Goal: Transaction & Acquisition: Purchase product/service

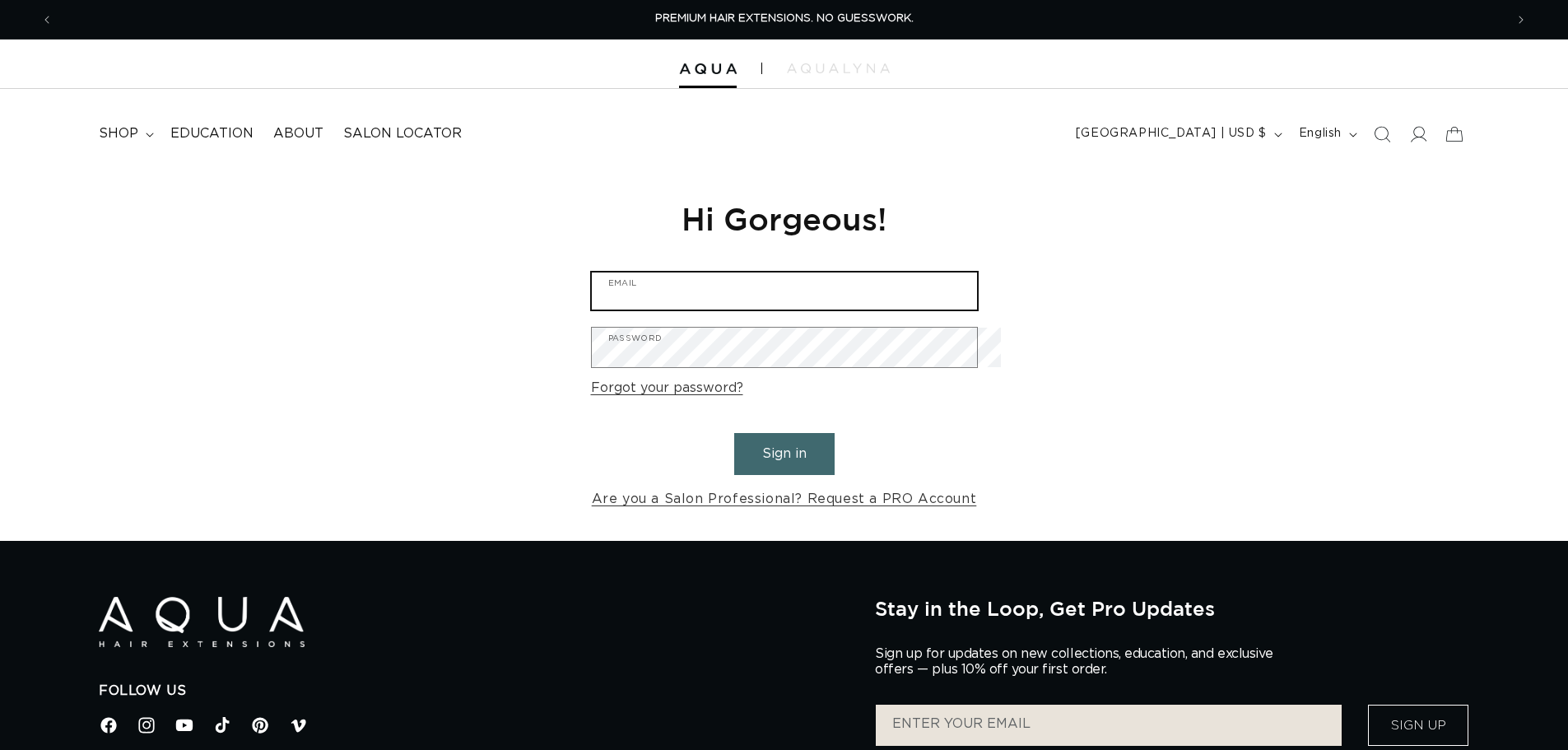
type input "societysaloncontact@gmail.com"
click at [773, 462] on button "Sign in" at bounding box center [784, 454] width 100 height 42
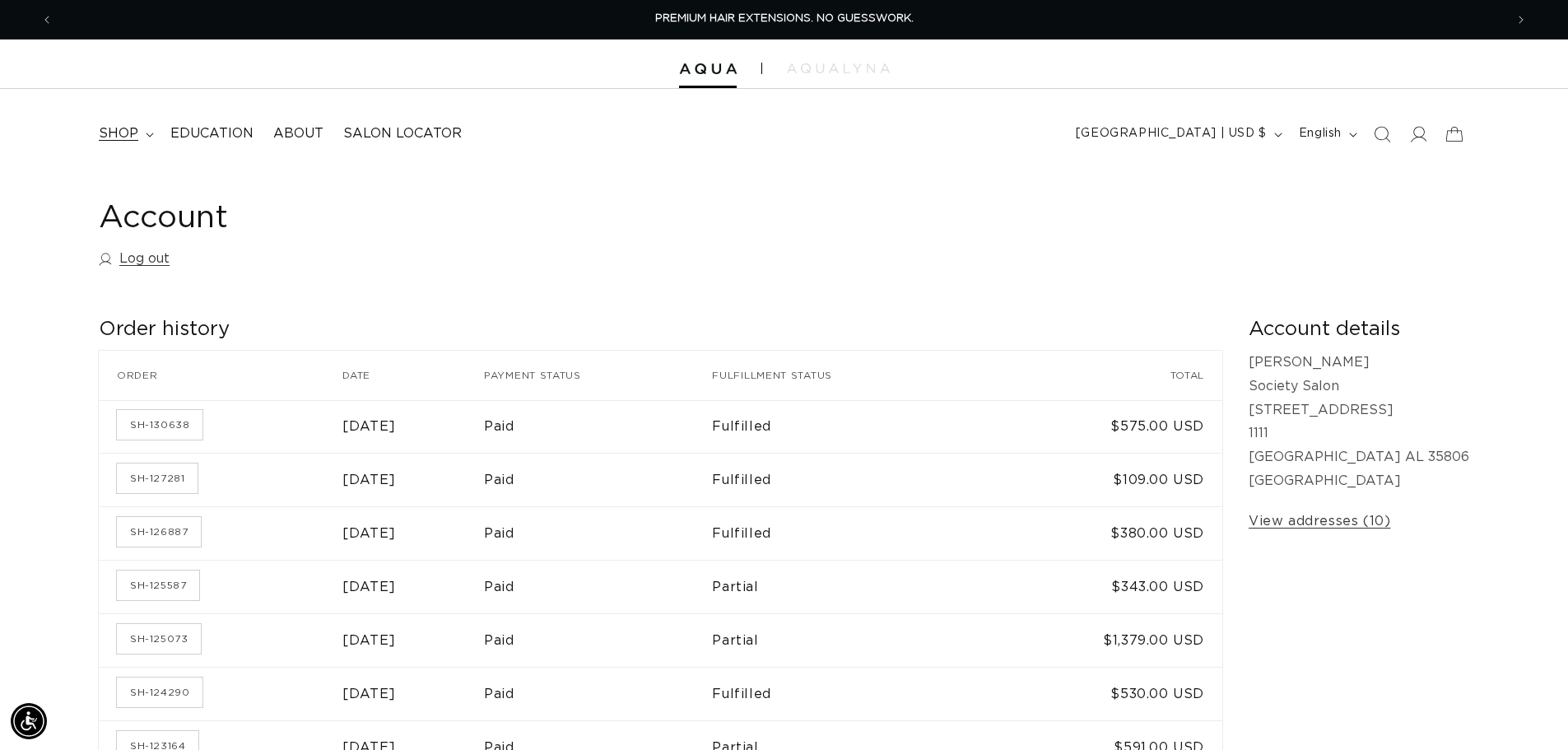
click at [118, 119] on summary "shop" at bounding box center [124, 134] width 72 height 37
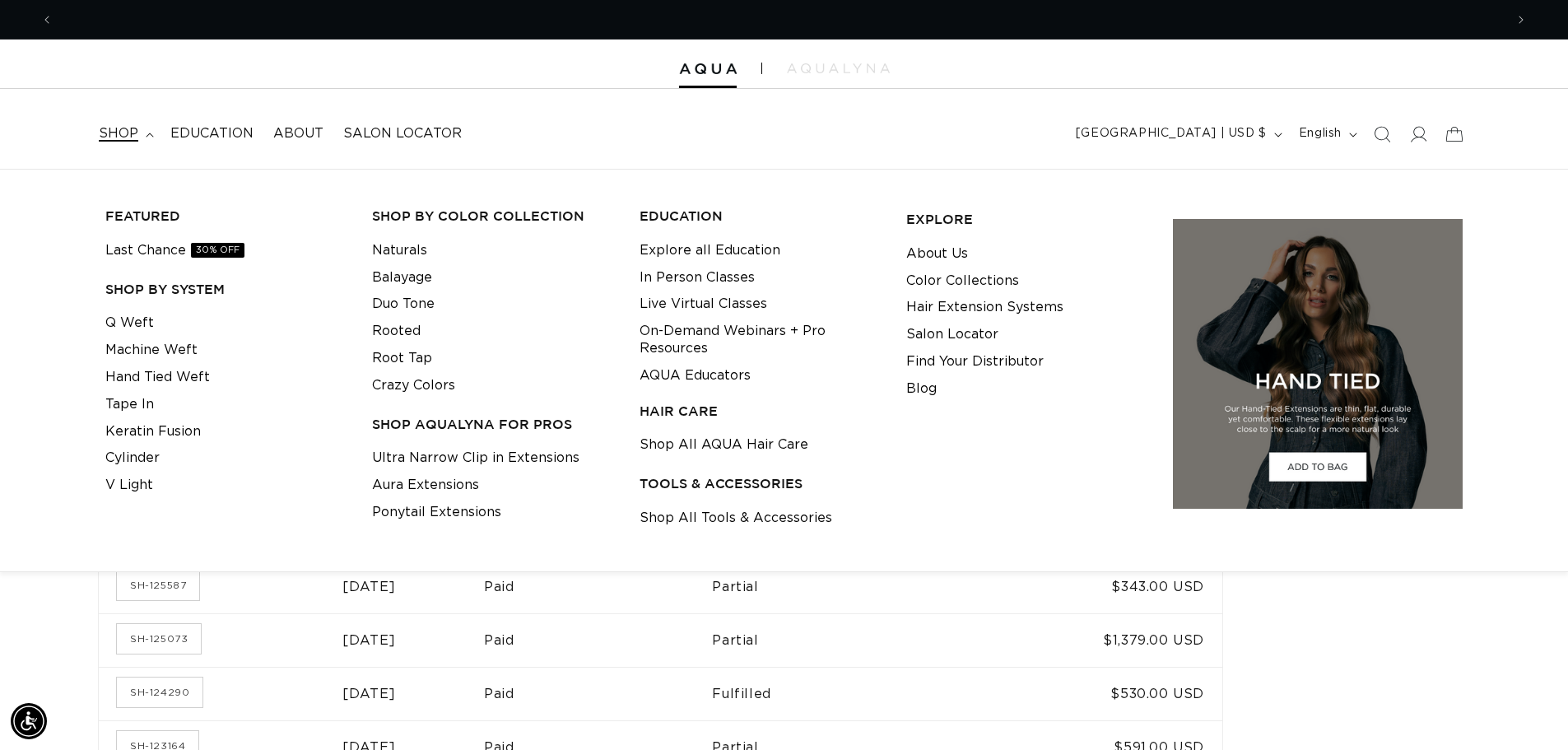
scroll to position [0, 2895]
click at [418, 373] on link "Root Tap" at bounding box center [402, 358] width 60 height 27
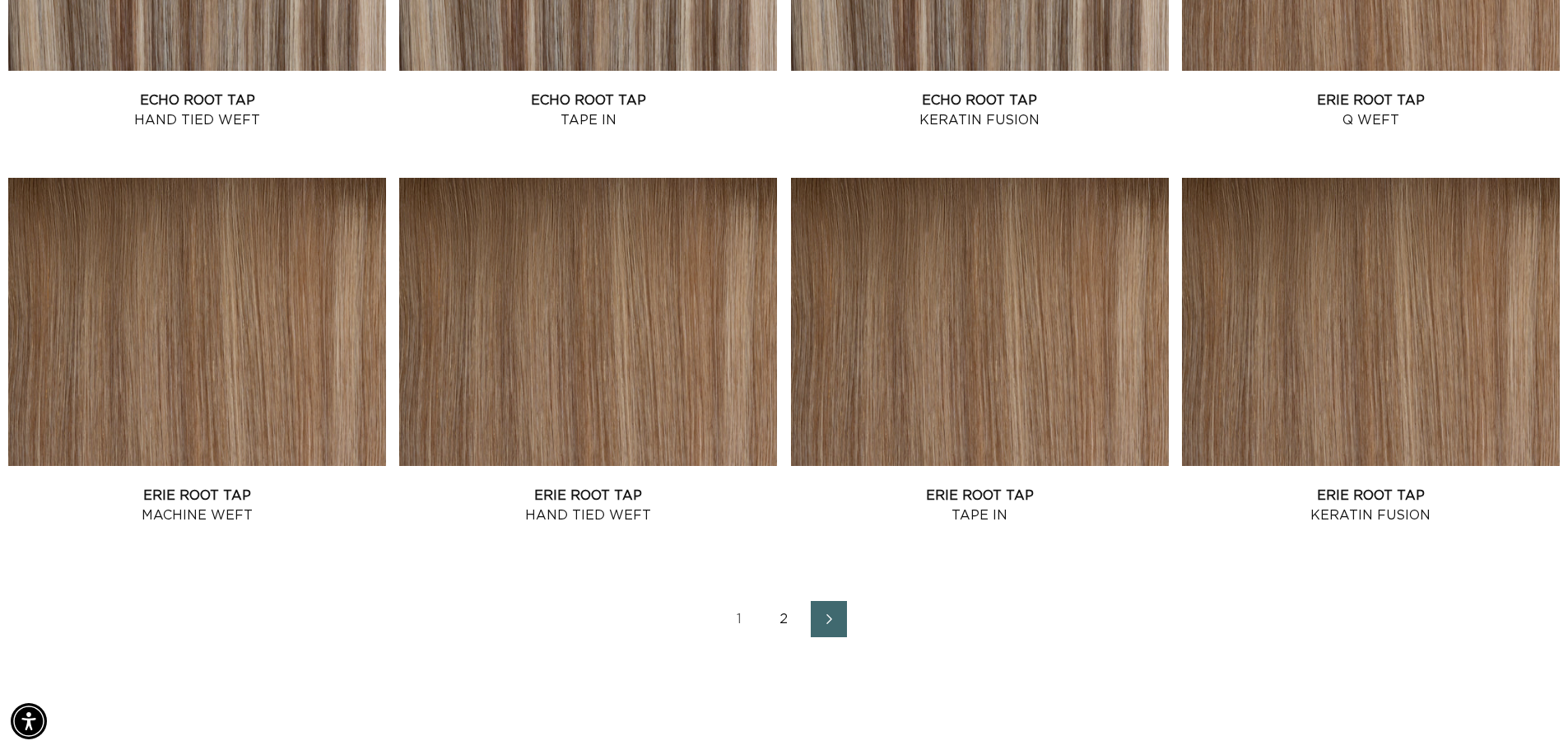
scroll to position [0, 1448]
click at [574, 486] on link "Erie Root Tap Hand Tied Weft" at bounding box center [588, 505] width 378 height 39
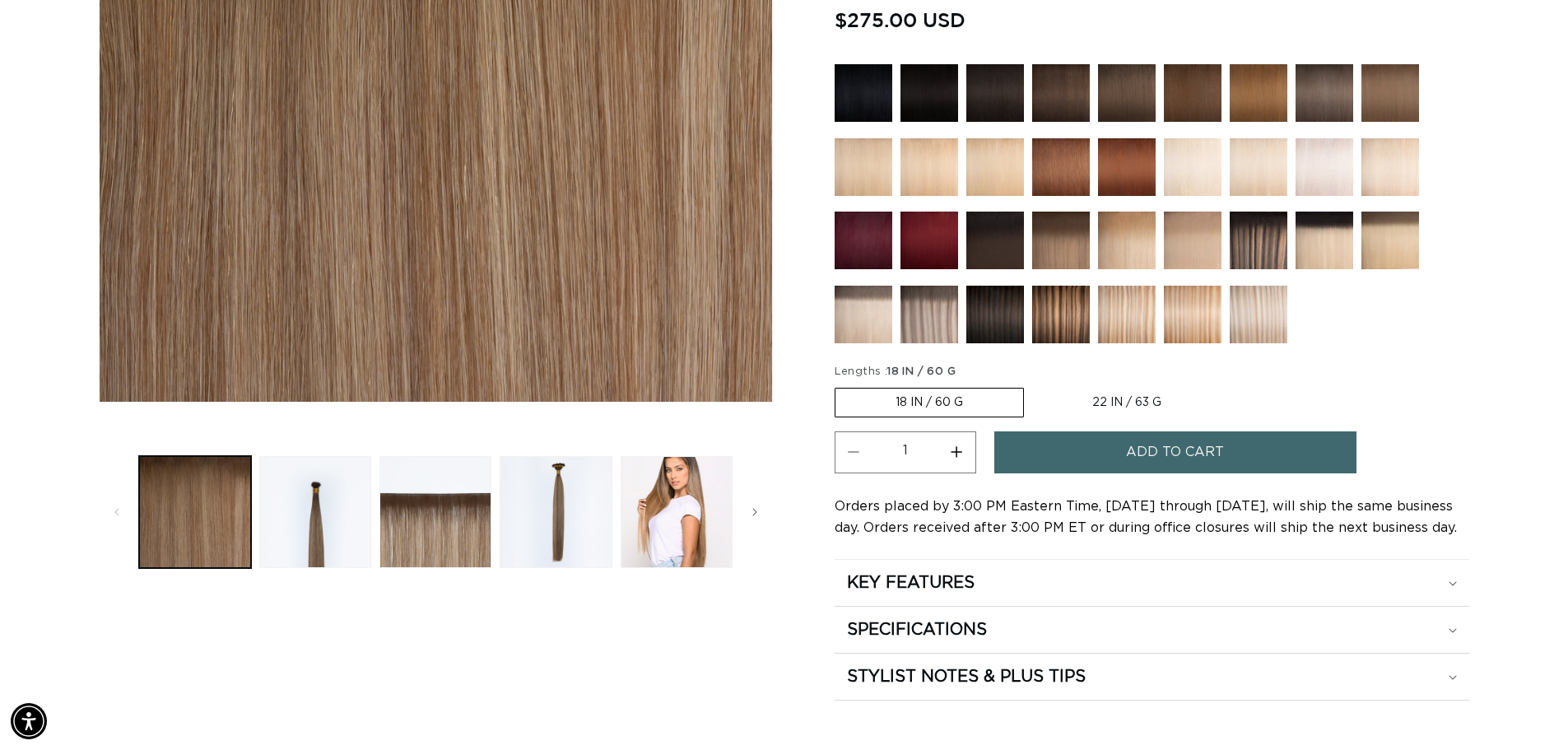
scroll to position [0, 2895]
click at [898, 418] on label "18 IN / 60 G Variant sold out or unavailable" at bounding box center [929, 402] width 189 height 30
click at [839, 385] on input "18 IN / 60 G Variant sold out or unavailable" at bounding box center [838, 385] width 1 height 1
click at [874, 418] on label "18 IN / 60 G Variant sold out or unavailable" at bounding box center [929, 402] width 189 height 30
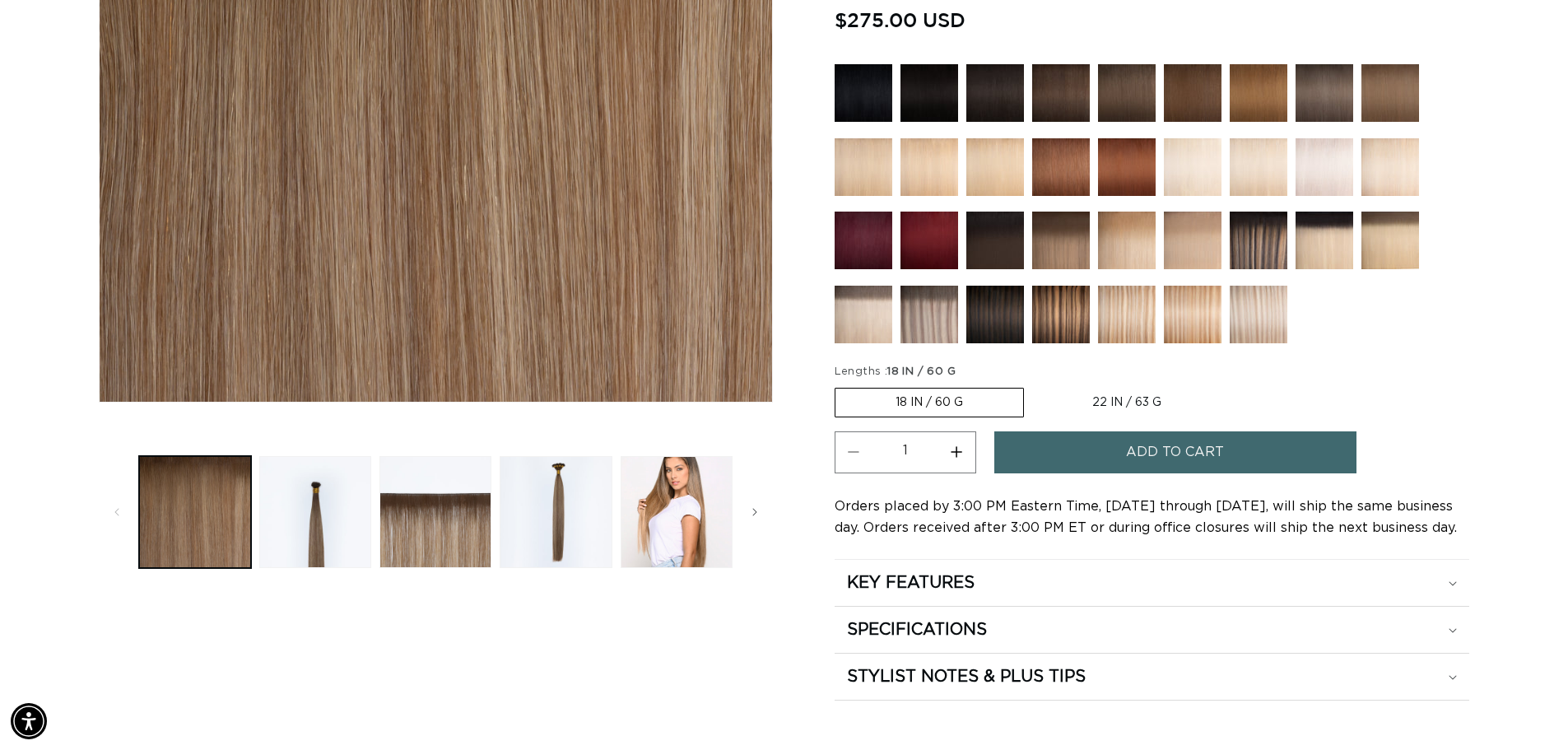
click at [839, 385] on input "18 IN / 60 G Variant sold out or unavailable" at bounding box center [838, 385] width 1 height 1
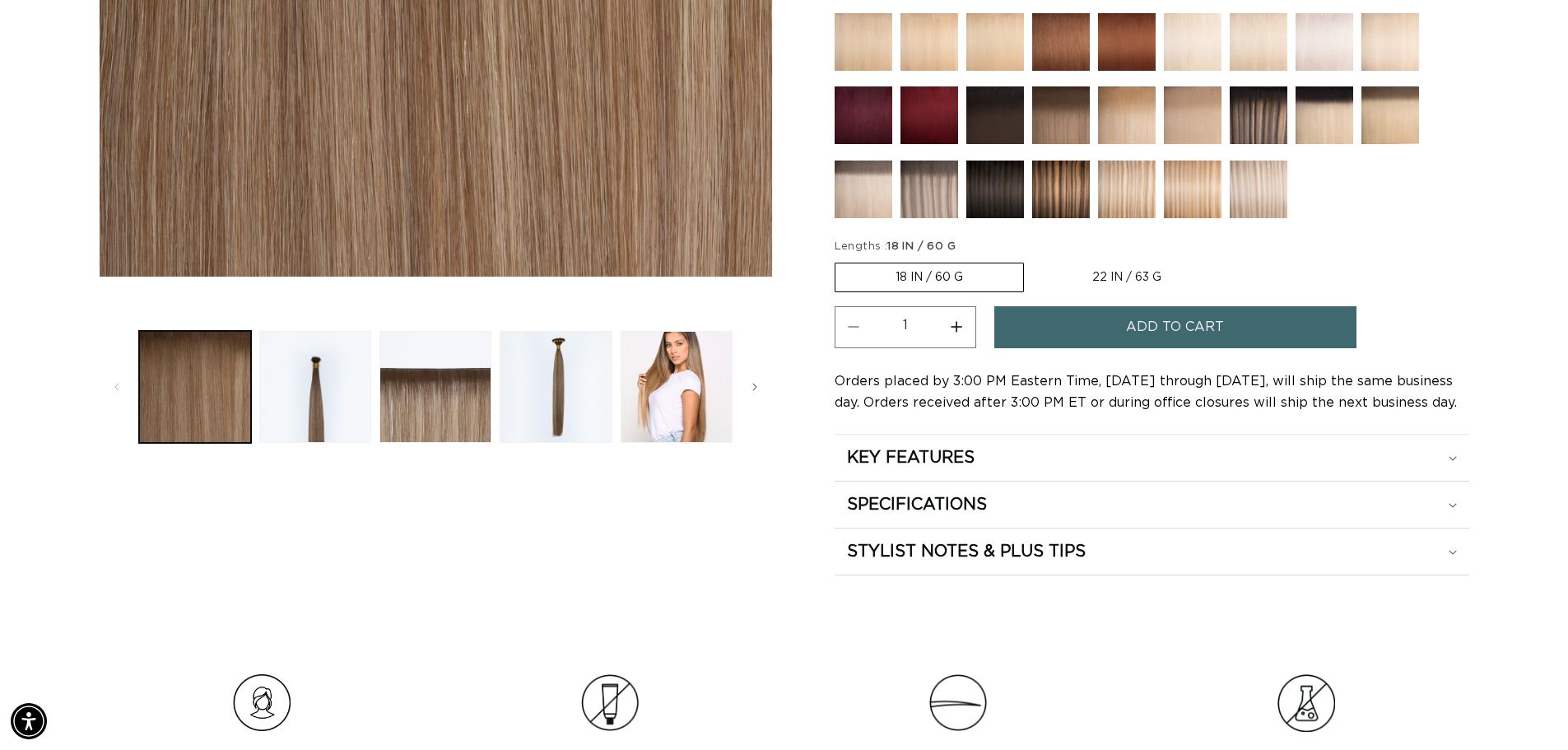
scroll to position [558, 0]
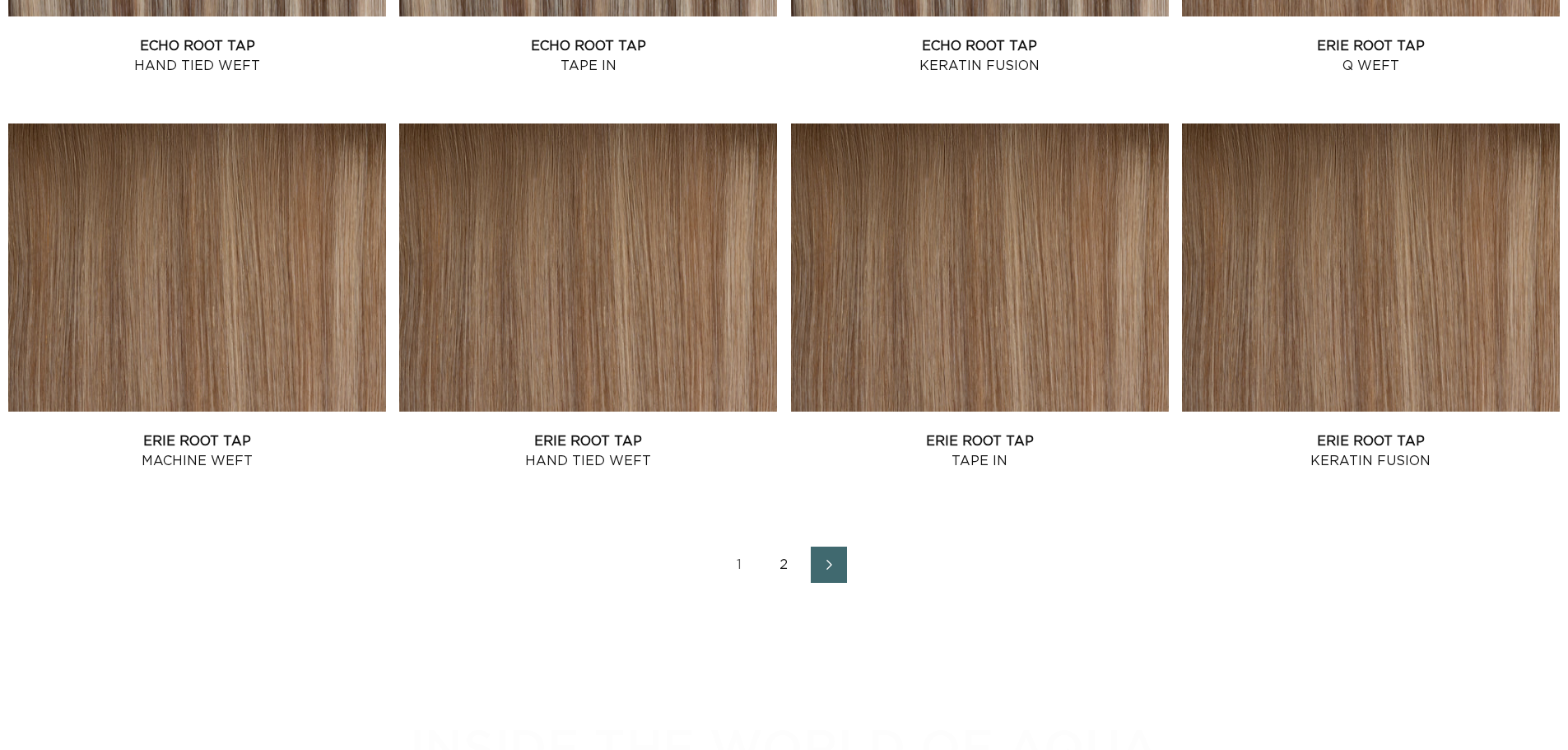
scroll to position [2068, 0]
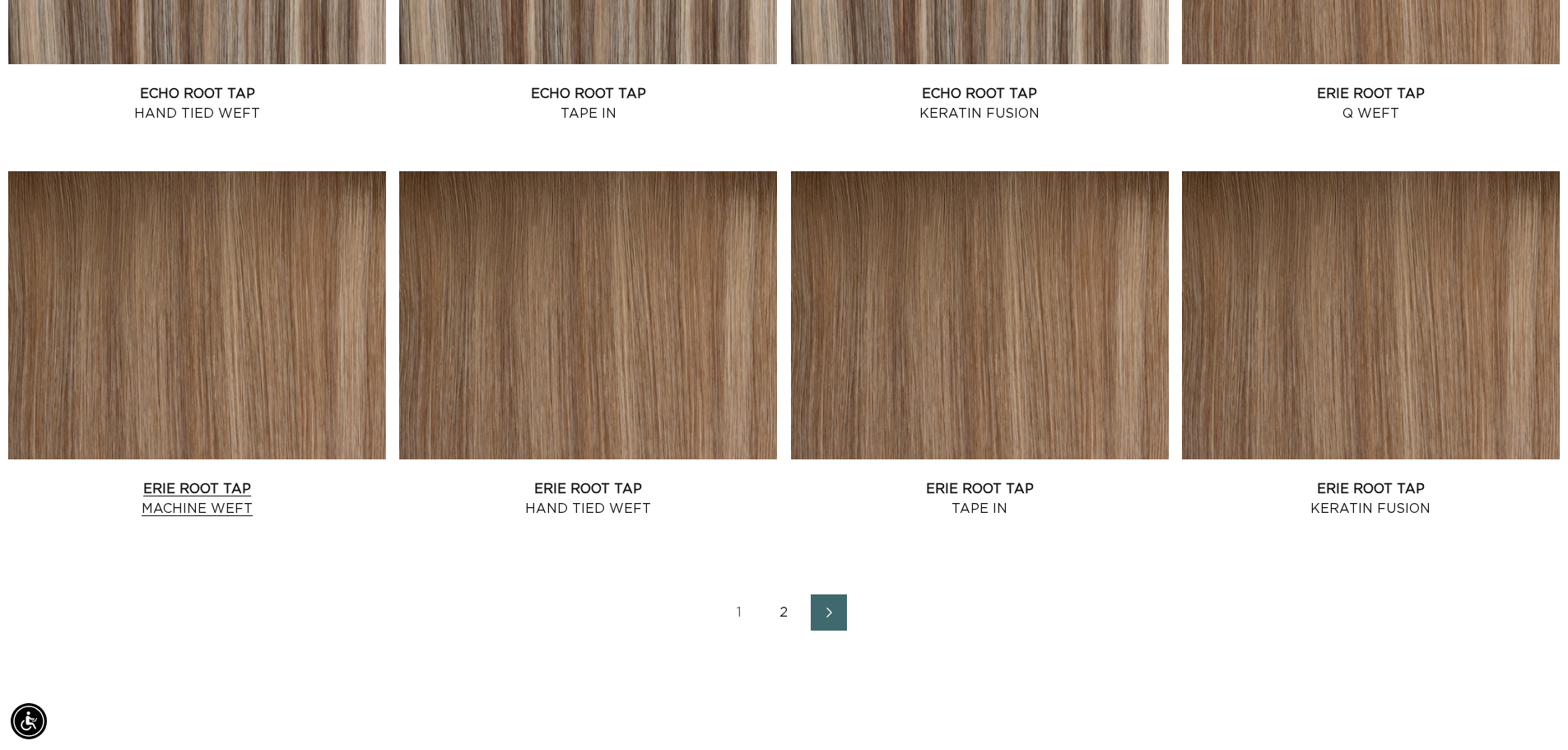
click at [228, 480] on link "Erie Root Tap Machine Weft" at bounding box center [198, 499] width 378 height 39
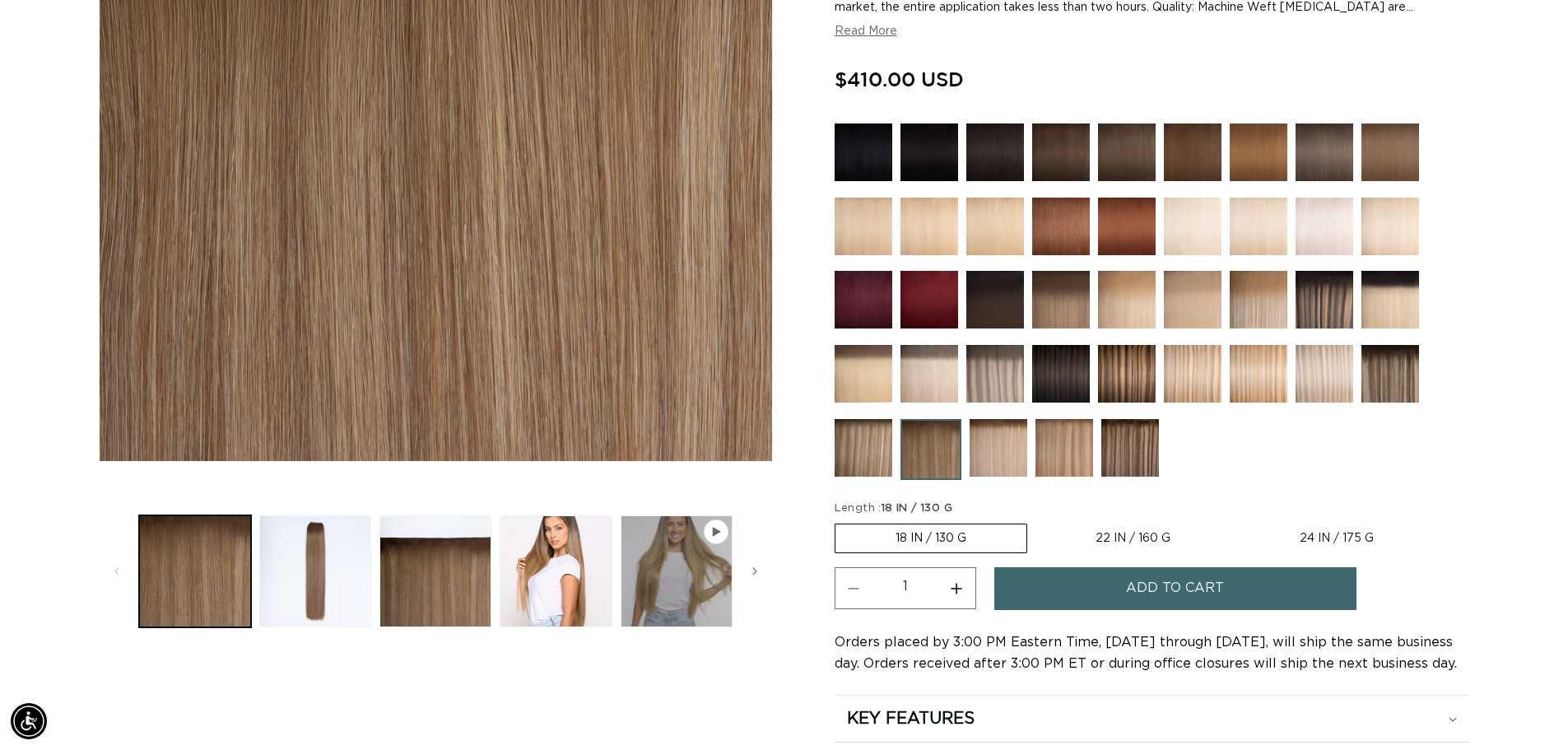
scroll to position [378, 0]
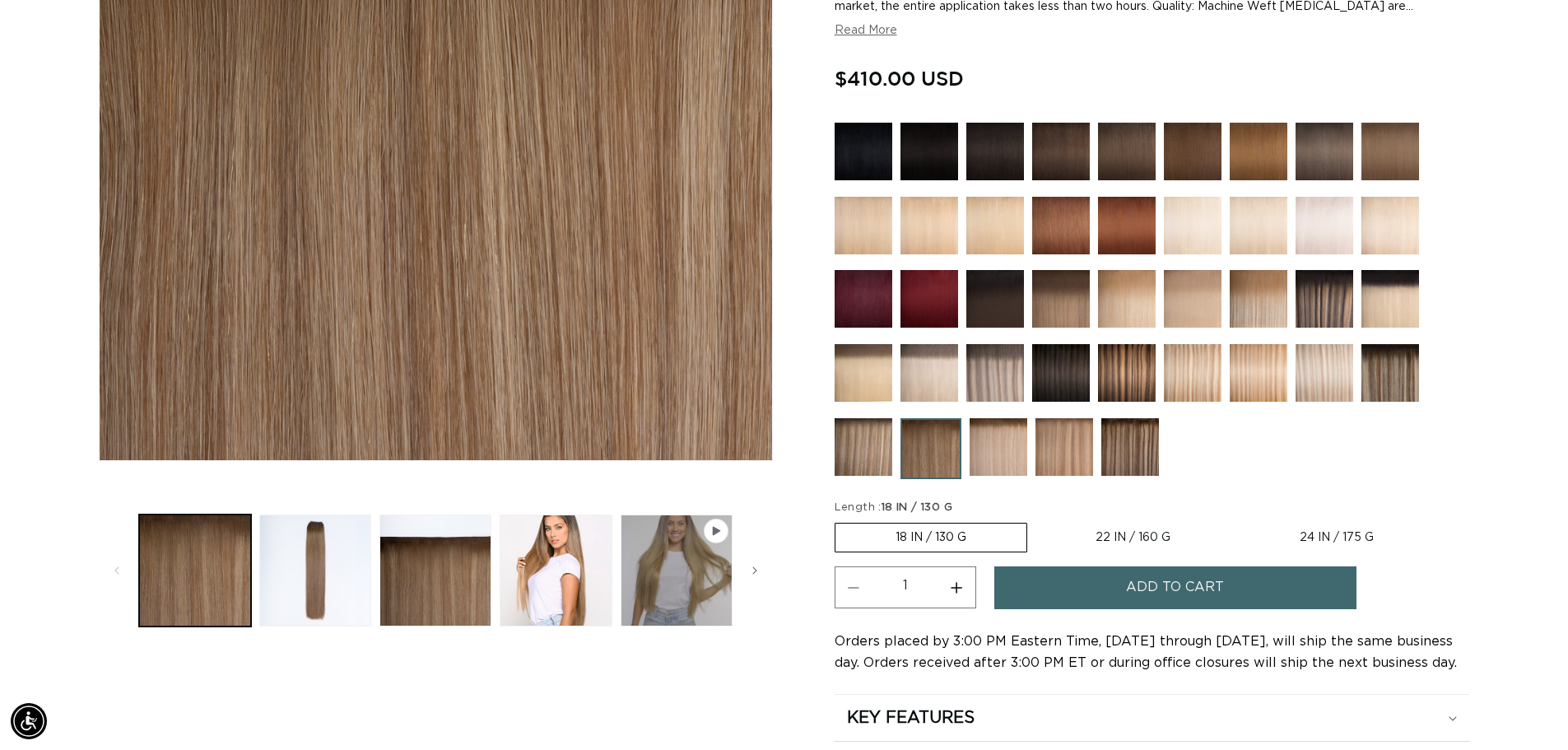
click at [882, 547] on label "18 IN / 130 G Variant sold out or unavailable" at bounding box center [931, 537] width 193 height 30
click at [839, 521] on input "18 IN / 130 G Variant sold out or unavailable" at bounding box center [838, 520] width 1 height 1
click at [890, 546] on label "18 IN / 130 G Variant sold out or unavailable" at bounding box center [931, 537] width 193 height 30
click at [839, 521] on input "18 IN / 130 G Variant sold out or unavailable" at bounding box center [838, 520] width 1 height 1
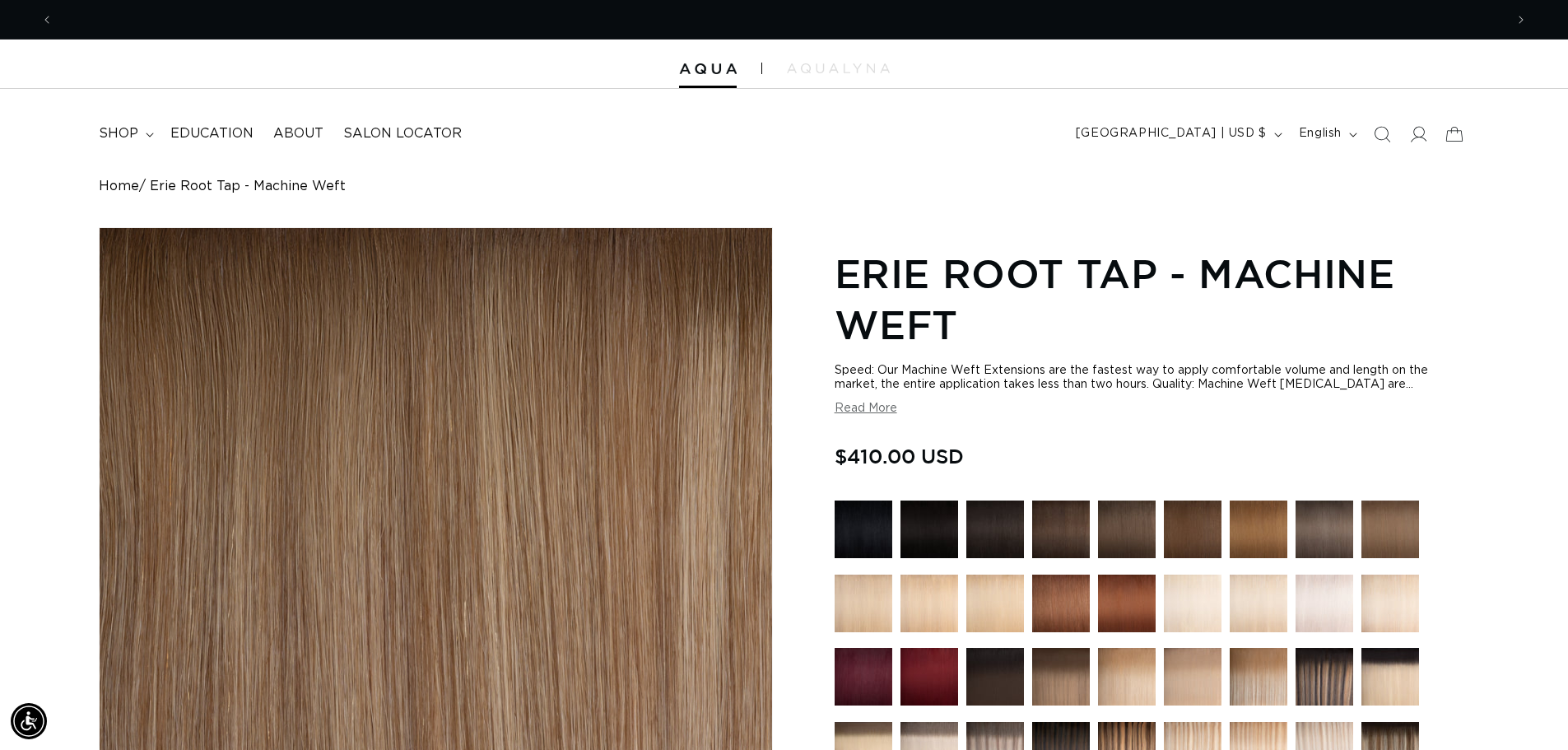
scroll to position [0, 0]
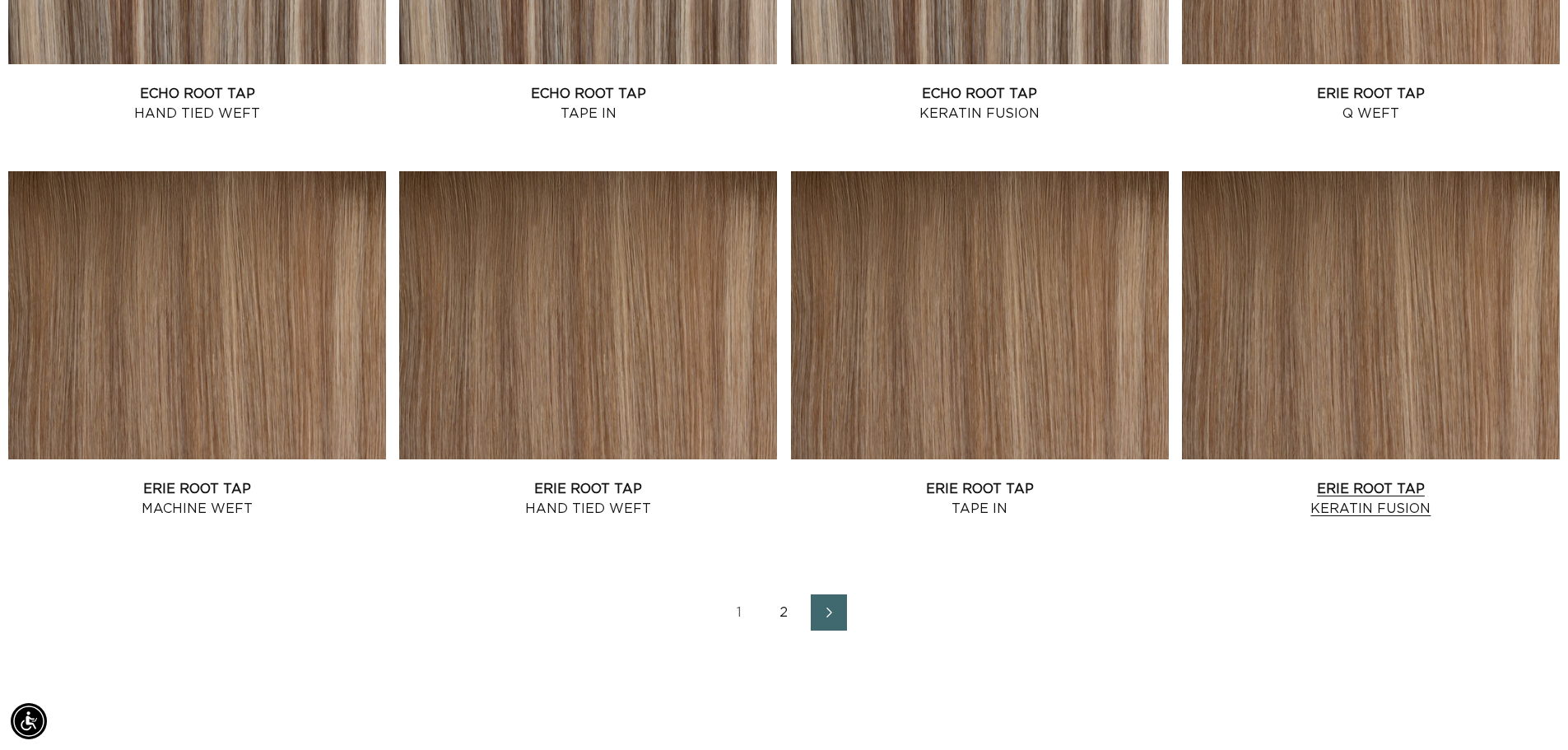
scroll to position [0, 1448]
click at [1359, 84] on link "Erie Root Tap Q Weft" at bounding box center [1371, 103] width 378 height 39
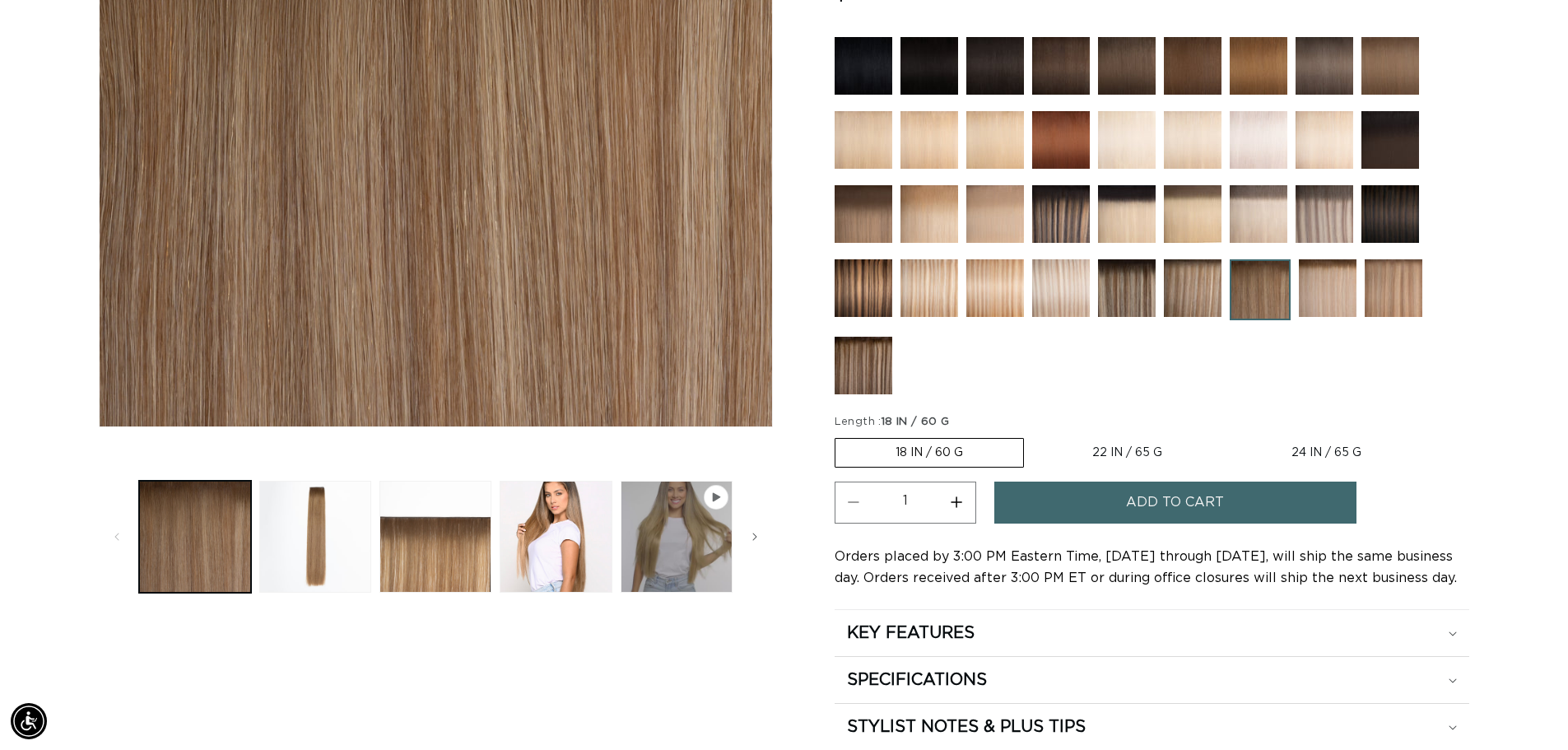
scroll to position [0, 2895]
click at [943, 465] on label "18 IN / 60 G Variant sold out or unavailable" at bounding box center [929, 453] width 189 height 30
click at [839, 436] on input "18 IN / 60 G Variant sold out or unavailable" at bounding box center [838, 435] width 1 height 1
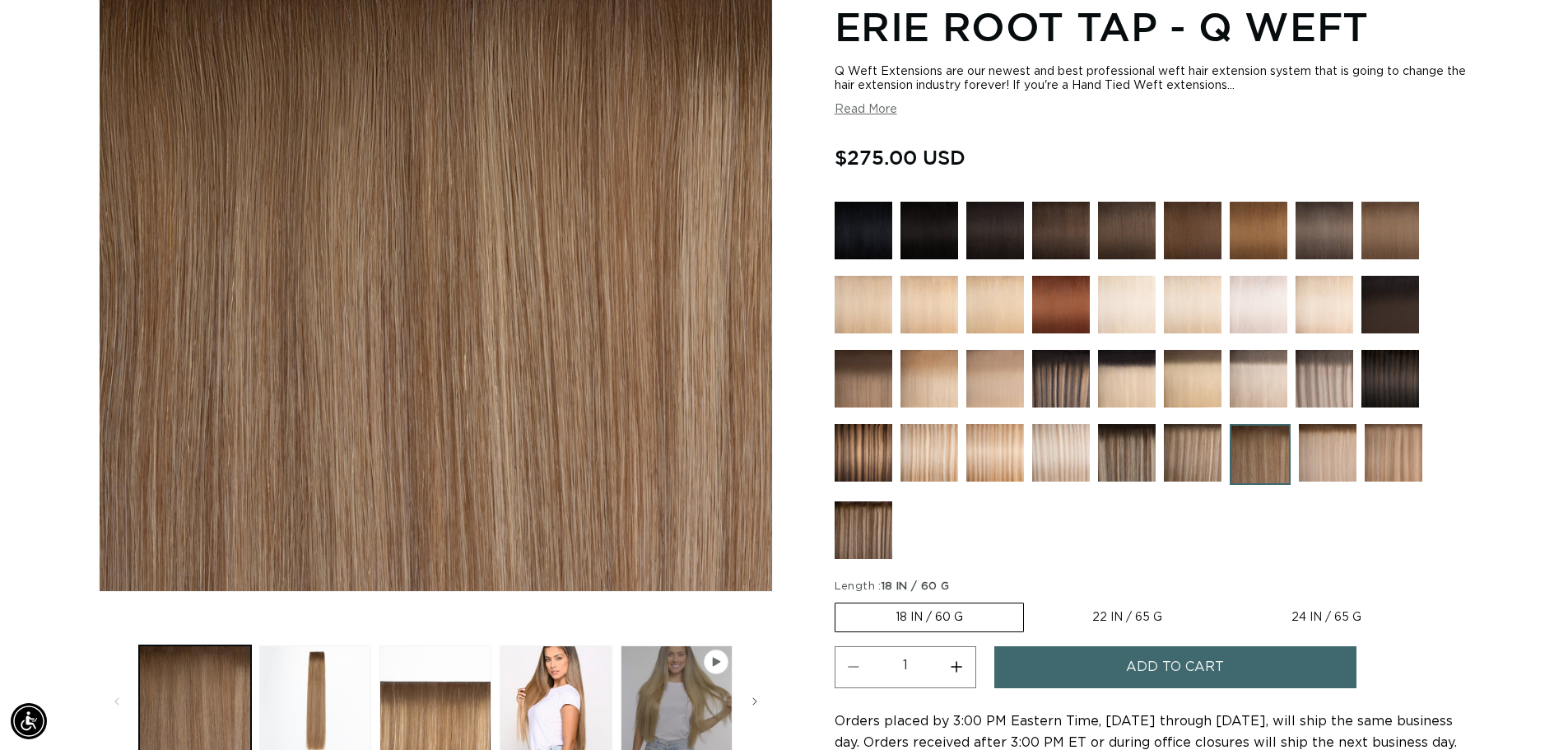
scroll to position [0, 1448]
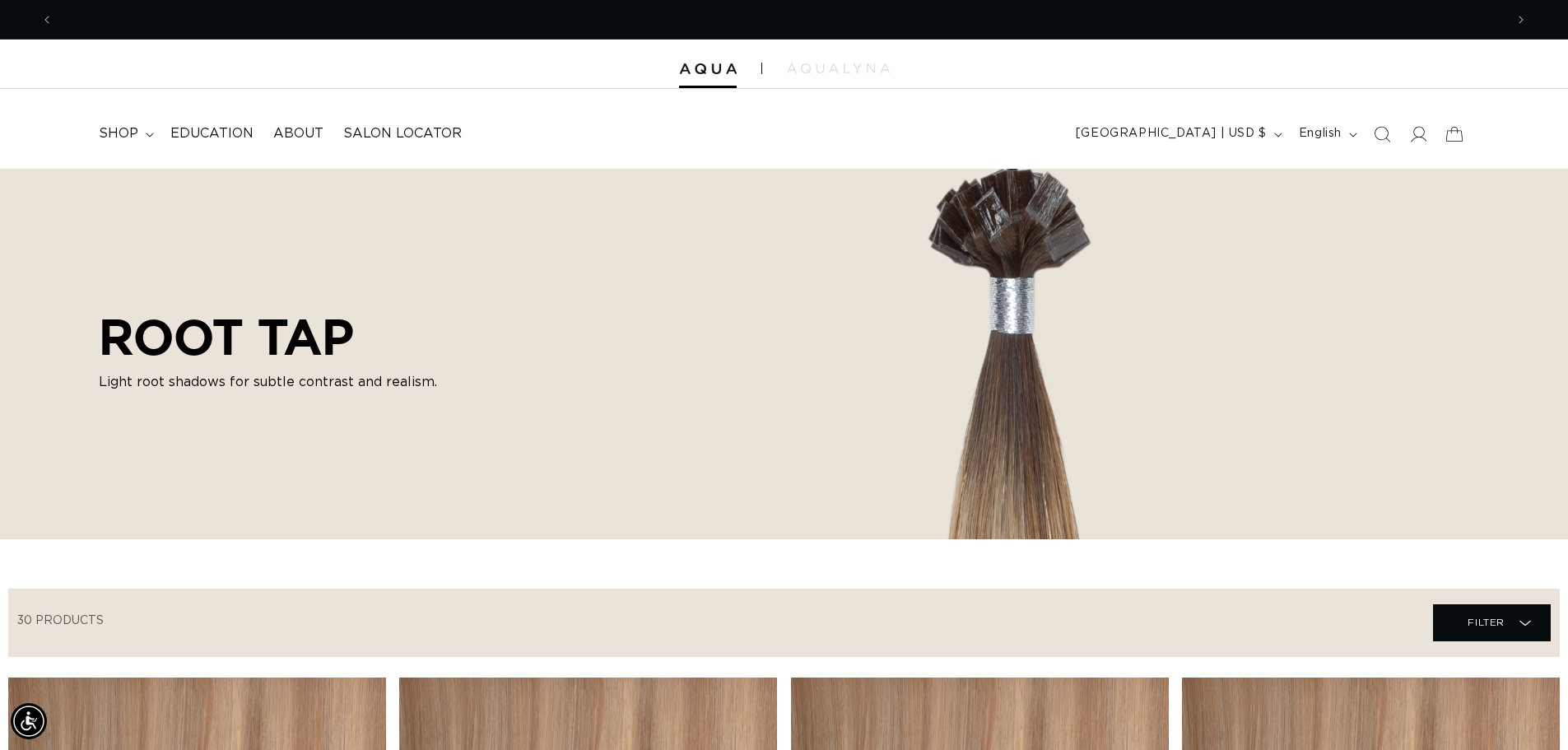
scroll to position [0, 2895]
click at [122, 140] on span "shop" at bounding box center [117, 134] width 39 height 17
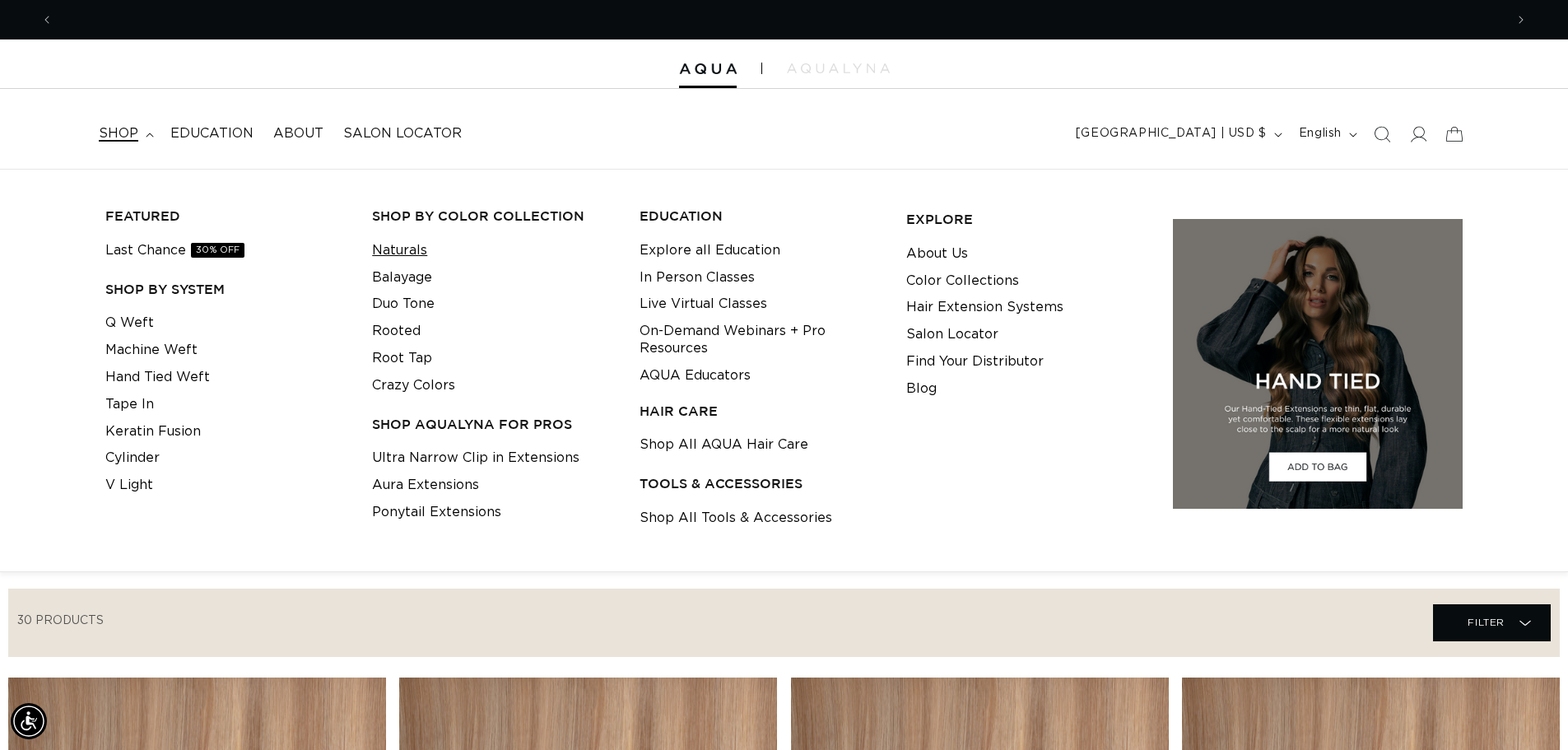
scroll to position [0, 0]
click at [401, 246] on link "Naturals" at bounding box center [400, 250] width 55 height 27
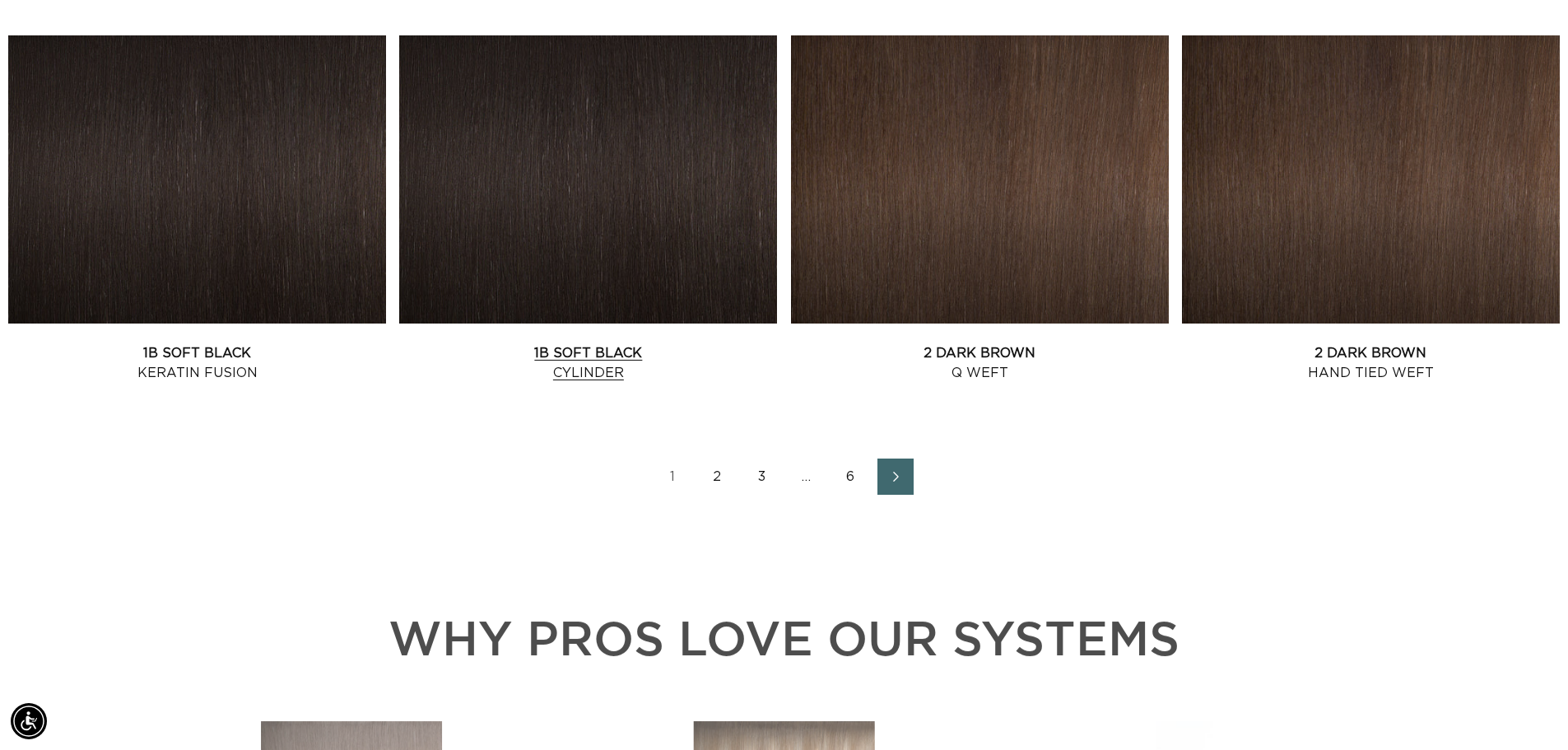
scroll to position [0, 2895]
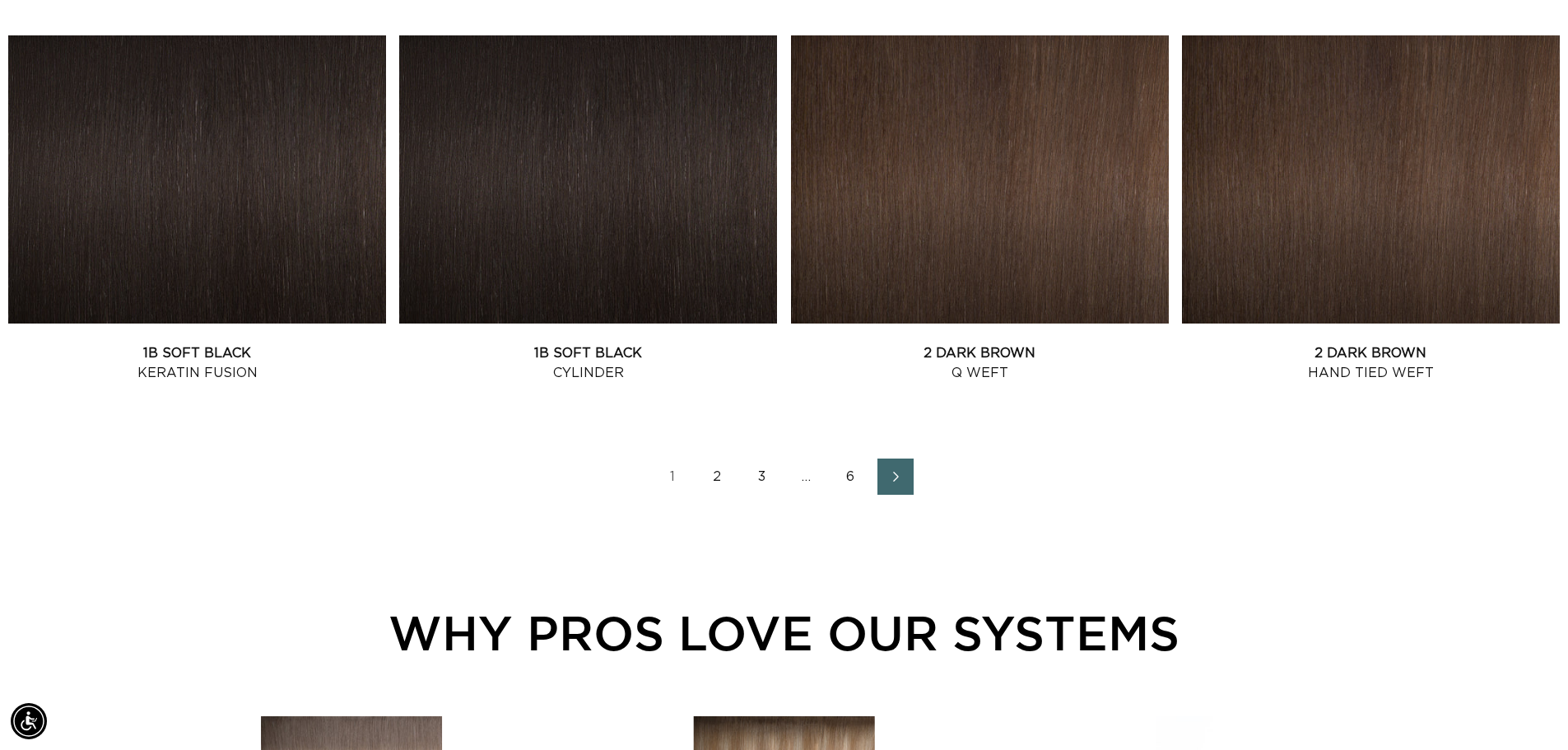
click at [711, 495] on link "2" at bounding box center [718, 477] width 36 height 36
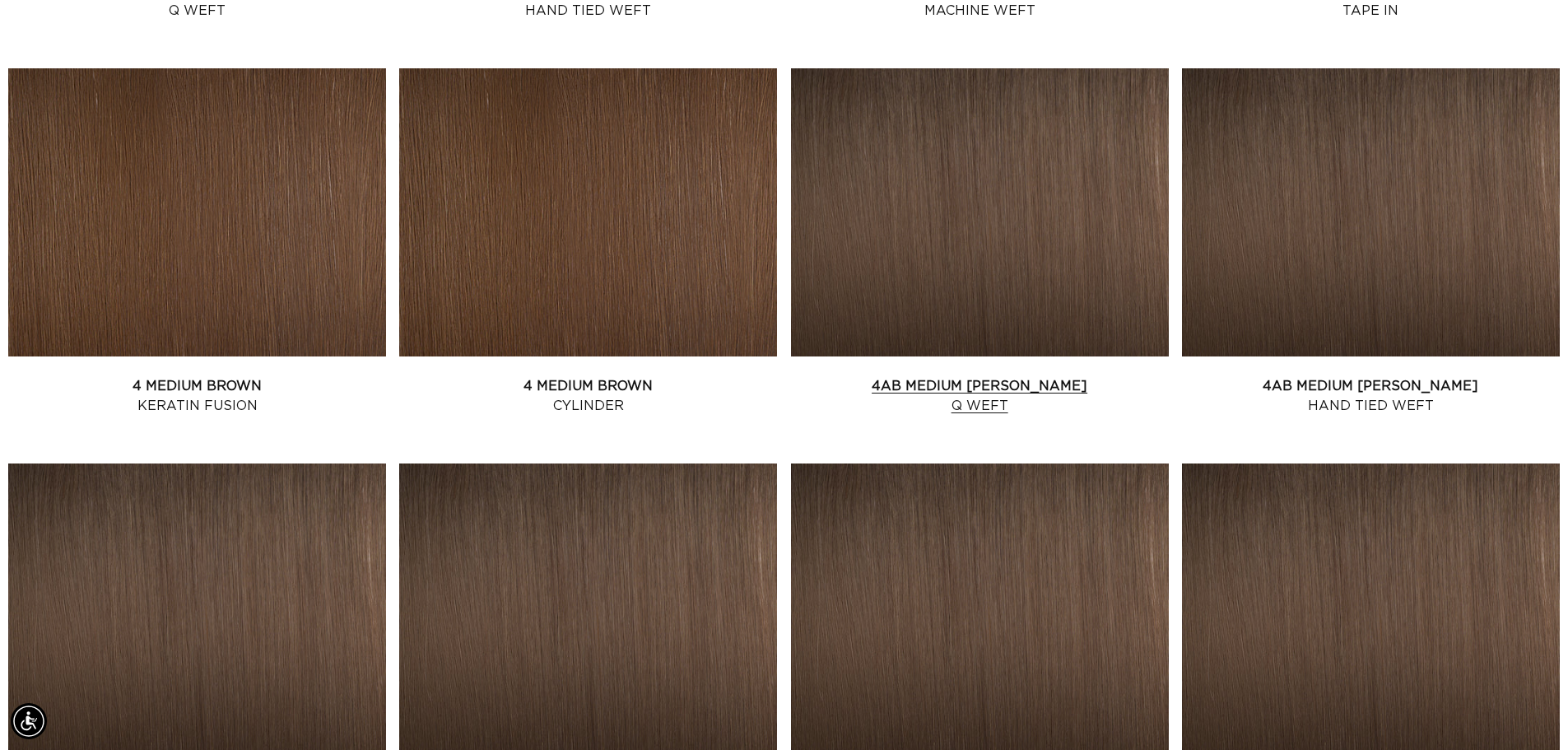
scroll to position [0, 1448]
click at [988, 415] on link "4AB Medium Ash Brown Q Weft" at bounding box center [980, 396] width 378 height 39
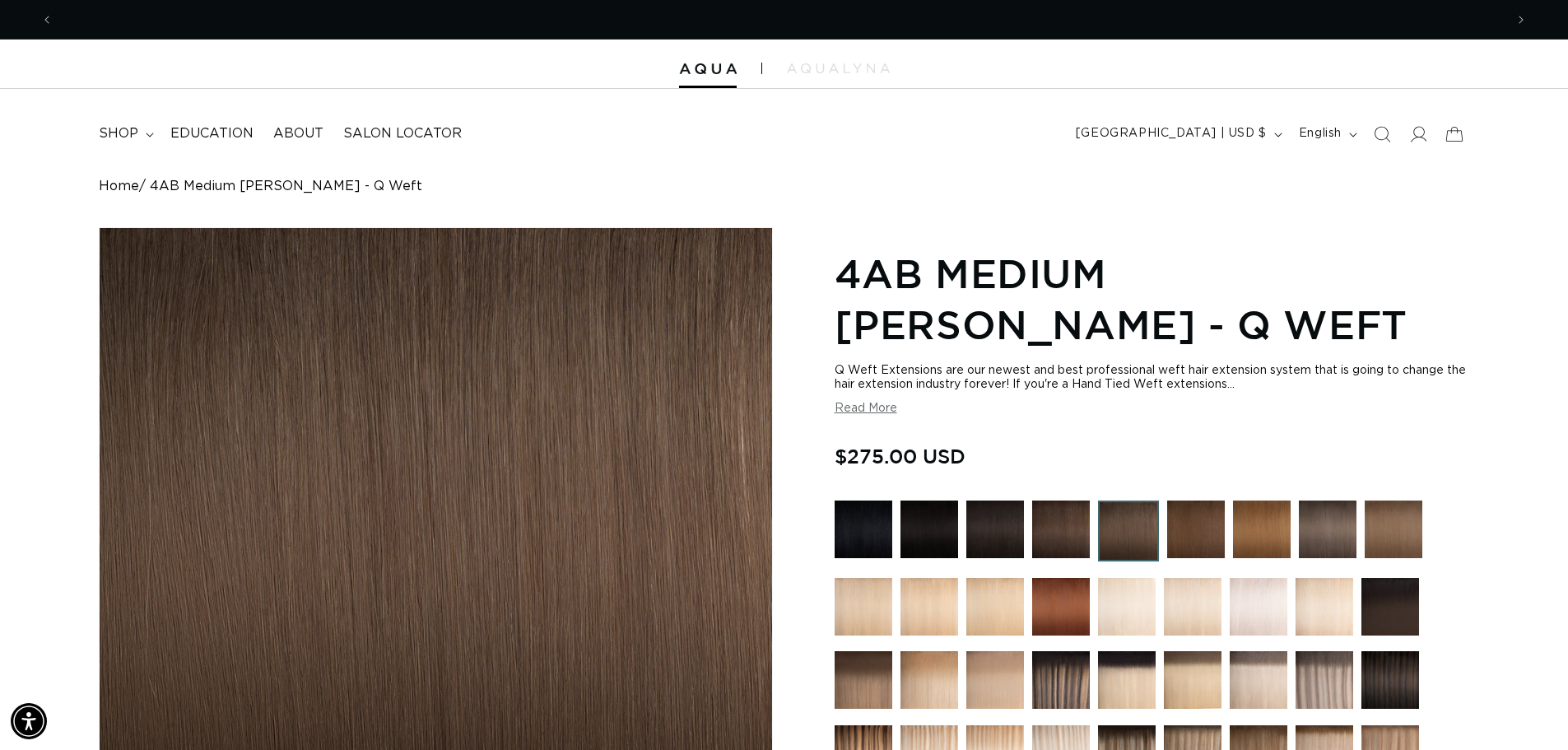
scroll to position [0, 2895]
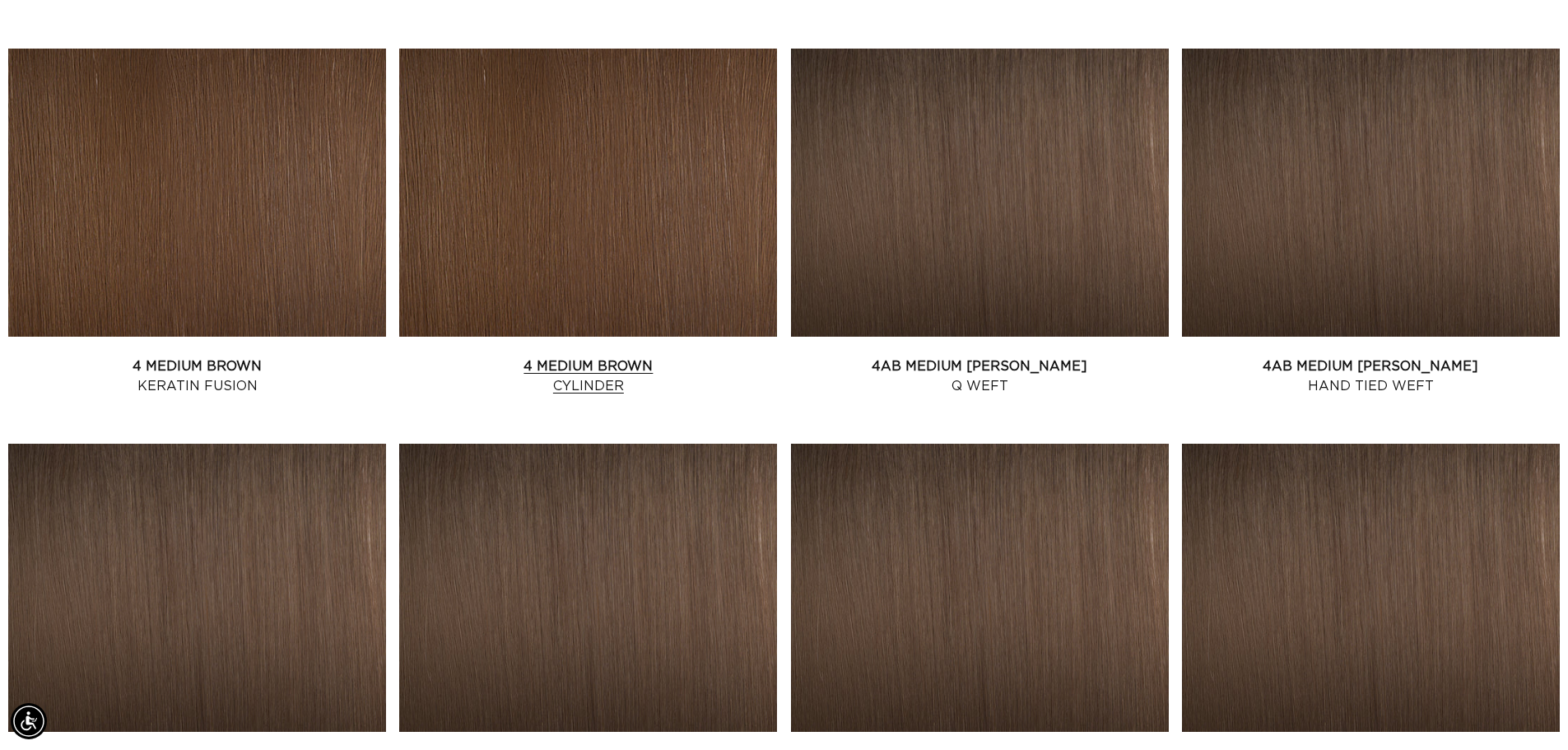
scroll to position [0, 1448]
